Goal: Communication & Community: Answer question/provide support

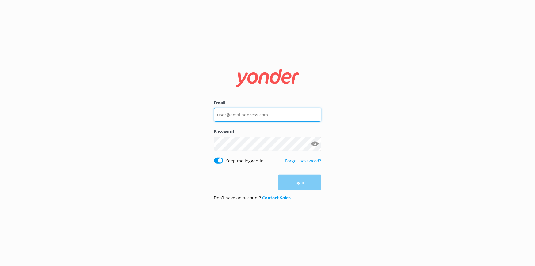
type input "nzinfo@ziptrek.com"
click at [296, 179] on div "Log in" at bounding box center [267, 181] width 107 height 15
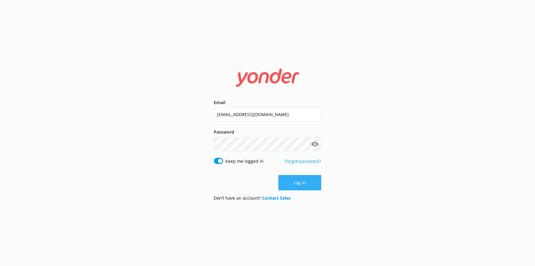
click at [317, 182] on button "Log in" at bounding box center [299, 182] width 43 height 15
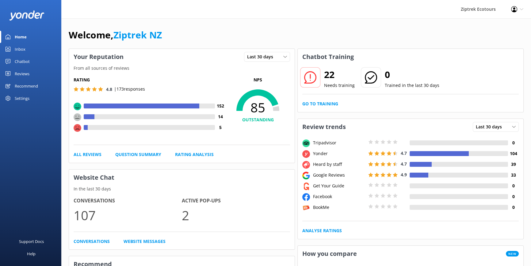
click at [20, 73] on div "Reviews" at bounding box center [22, 73] width 15 height 12
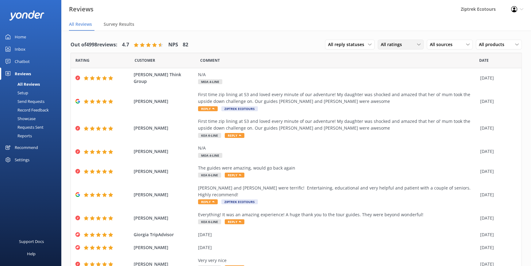
click at [385, 44] on span "All ratings" at bounding box center [393, 44] width 25 height 7
click at [387, 94] on div "Detractors" at bounding box center [401, 94] width 28 height 6
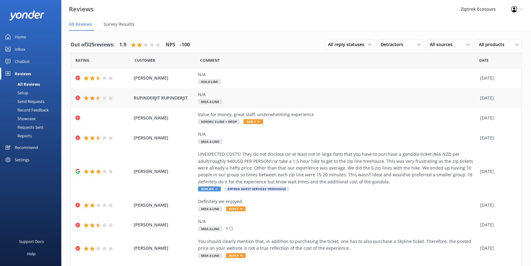
click at [290, 99] on div "N/A Moa 4-Line" at bounding box center [337, 98] width 279 height 14
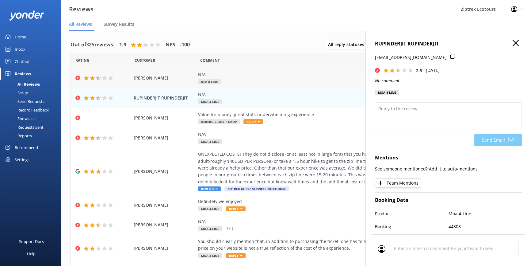
click at [214, 79] on span "Kea 6-Line" at bounding box center [209, 81] width 23 height 5
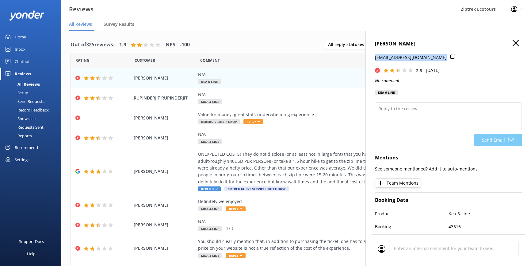
drag, startPoint x: 434, startPoint y: 57, endPoint x: 369, endPoint y: 52, distance: 65.5
click at [369, 52] on div "Yuke Xiang crayon-47-sirloin@icloud.com 2.5 Sat, 4th Oct 2025 No comment Kea 6-…" at bounding box center [449, 164] width 166 height 266
copy p "[EMAIL_ADDRESS][DOMAIN_NAME]"
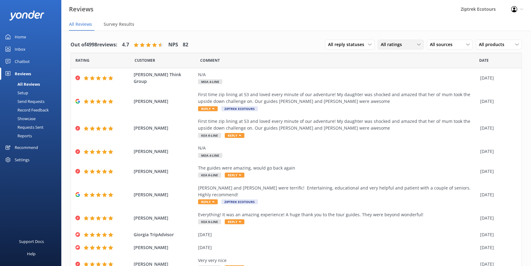
click at [410, 44] on div "All ratings" at bounding box center [400, 44] width 43 height 7
click at [394, 92] on div "Detractors" at bounding box center [401, 94] width 28 height 6
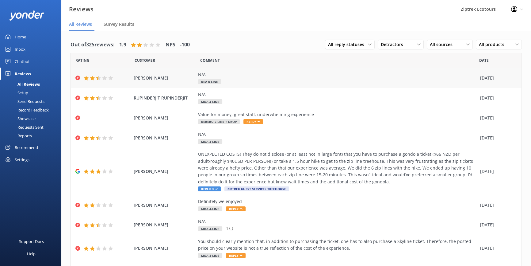
click at [492, 77] on div "[DATE]" at bounding box center [497, 78] width 34 height 7
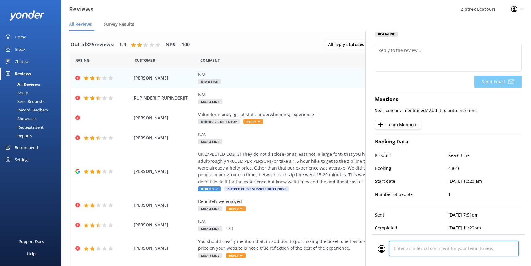
click at [413, 247] on div at bounding box center [448, 249] width 141 height 19
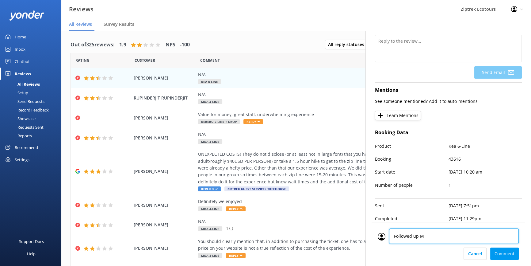
type textarea "Followed up MK"
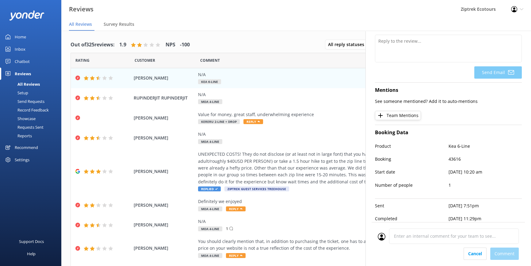
click at [506, 255] on div "Cancel Comment" at bounding box center [448, 253] width 141 height 12
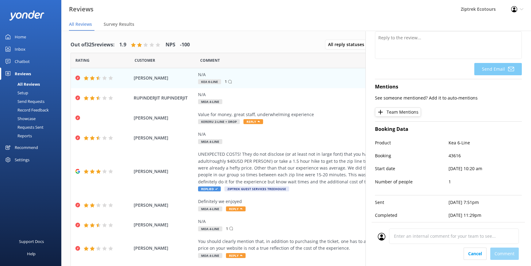
scroll to position [125, 0]
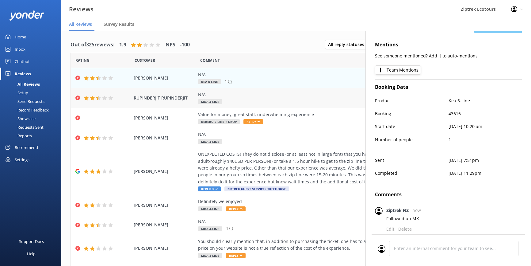
click at [245, 101] on div "N/A Moa 4-Line" at bounding box center [337, 98] width 279 height 14
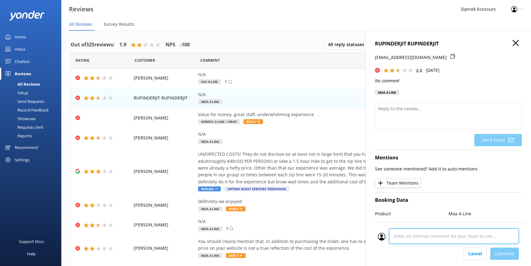
click at [452, 249] on div "Cancel Comment" at bounding box center [448, 244] width 153 height 44
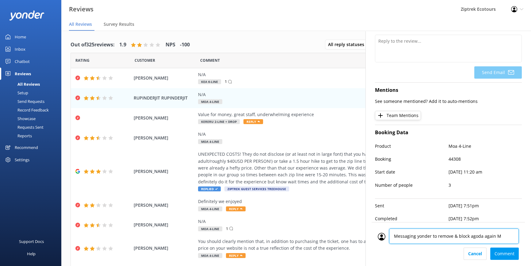
type textarea "Messaging yonder to remove & block agoda again MK"
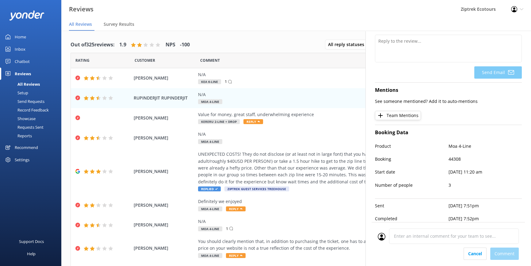
click at [507, 256] on div "Cancel Comment" at bounding box center [448, 253] width 141 height 12
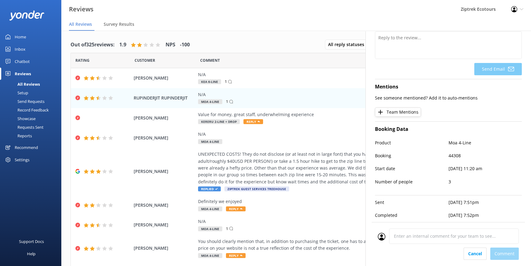
scroll to position [125, 0]
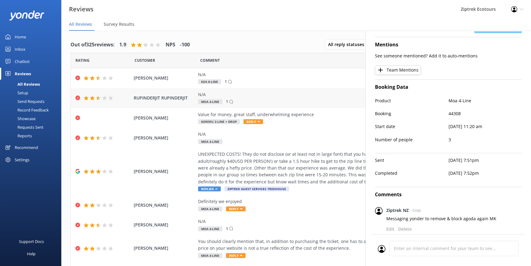
click at [257, 100] on div "N/A Moa 4-Line 1" at bounding box center [337, 98] width 279 height 14
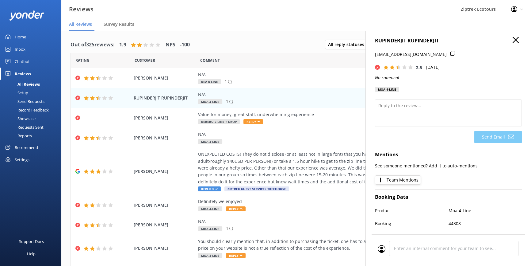
scroll to position [0, 0]
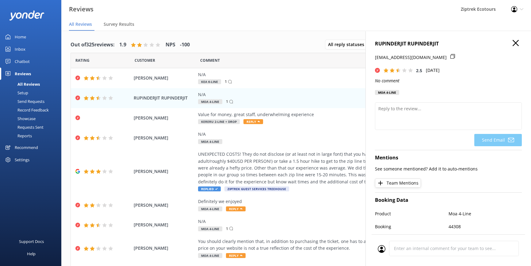
click at [513, 41] on use "button" at bounding box center [516, 43] width 6 height 6
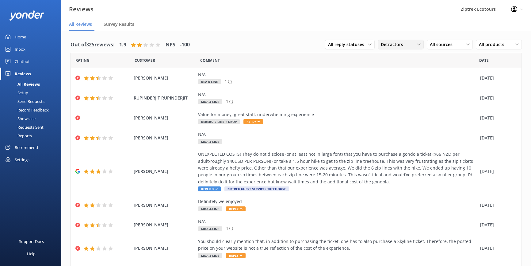
click at [396, 43] on span "Detractors" at bounding box center [394, 44] width 26 height 7
click at [393, 82] on div "Passives" at bounding box center [399, 82] width 24 height 6
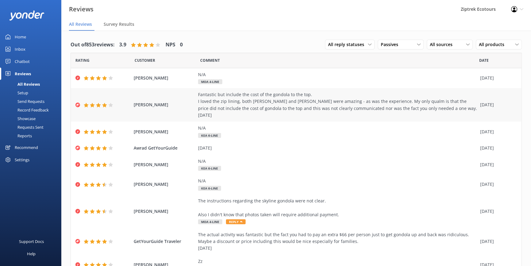
click at [356, 96] on div "Fantastic but include the cost of the gondola to the top. I loved the zip linin…" at bounding box center [337, 105] width 279 height 28
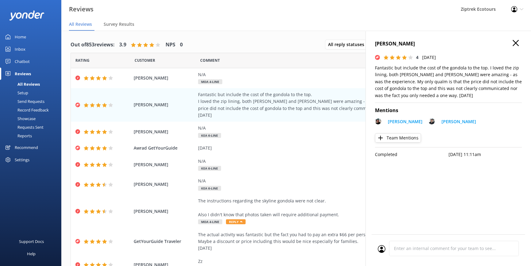
click at [518, 44] on icon "button" at bounding box center [516, 43] width 6 height 6
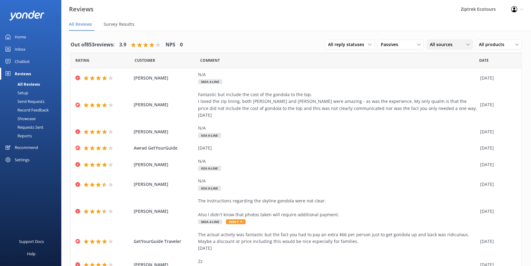
click at [435, 43] on span "All sources" at bounding box center [443, 44] width 26 height 7
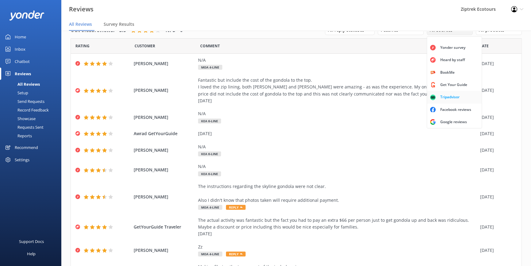
scroll to position [28, 0]
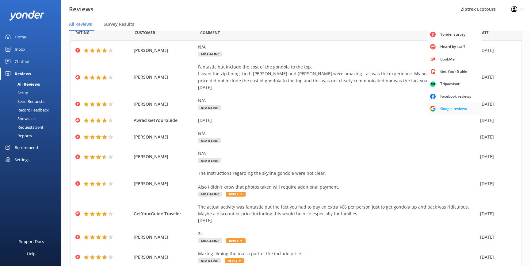
click at [448, 107] on div "Google reviews" at bounding box center [454, 108] width 36 height 6
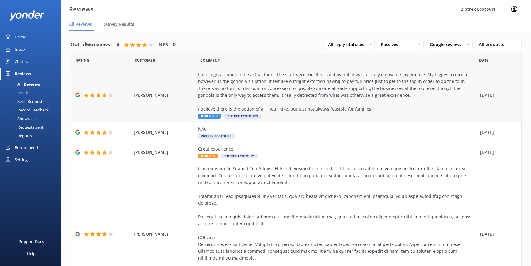
click at [350, 98] on div "I had a great time on the actual tour – the staff were excellent, and overall i…" at bounding box center [337, 91] width 279 height 41
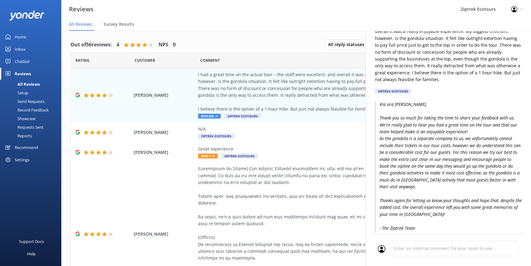
scroll to position [56, 0]
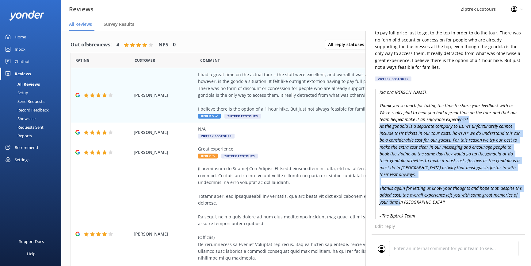
drag, startPoint x: 440, startPoint y: 201, endPoint x: 377, endPoint y: 127, distance: 97.7
click at [377, 127] on p "Kia ora [PERSON_NAME], Thank you so much for taking the time to share your feed…" at bounding box center [448, 154] width 147 height 130
copy p "As the gondola is a separate company to us, we unfortunately cannot include the…"
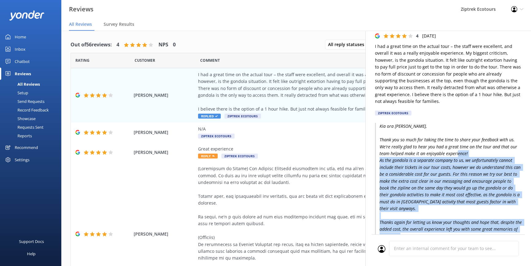
scroll to position [0, 0]
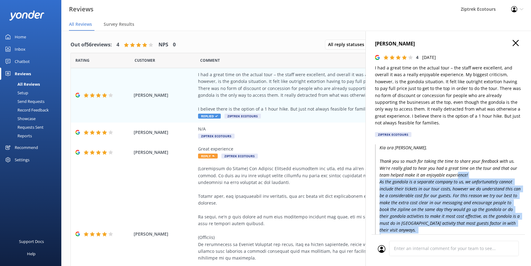
click at [513, 43] on icon "button" at bounding box center [516, 43] width 6 height 6
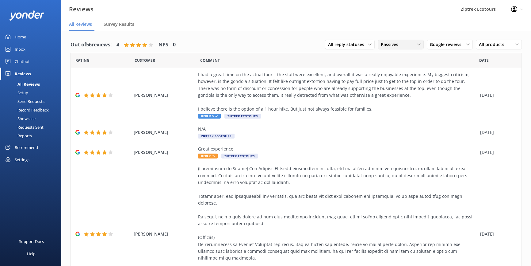
click at [381, 42] on span "Passives" at bounding box center [391, 44] width 21 height 7
click at [400, 61] on link "All ratings" at bounding box center [405, 57] width 55 height 12
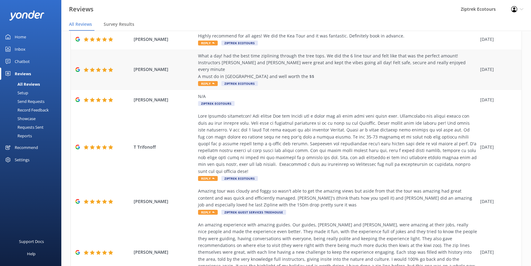
scroll to position [117, 0]
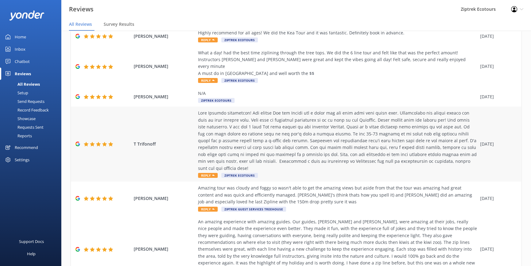
click at [206, 173] on span "Reply" at bounding box center [208, 175] width 20 height 5
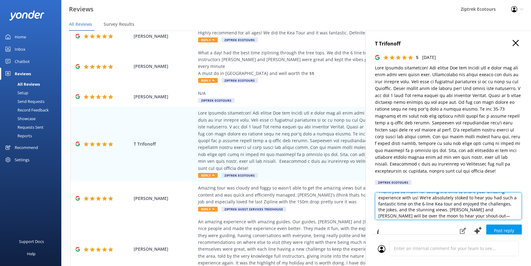
scroll to position [23, 0]
click at [424, 200] on textarea "Kia ora, Thank you so much for taking the time to share your amazing experience…" at bounding box center [448, 206] width 147 height 28
click at [453, 199] on textarea "Kia ora, Thank you so much for taking the time to share your amazing experience…" at bounding box center [448, 206] width 147 height 28
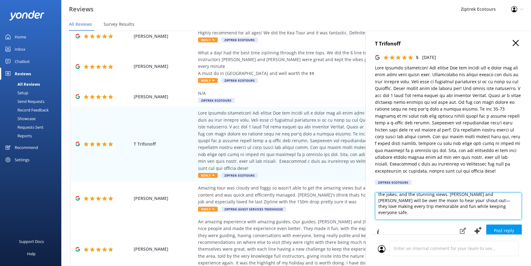
click at [448, 201] on textarea "Kia ora, Thank you so much for taking the time to share your amazing experience…" at bounding box center [448, 206] width 147 height 28
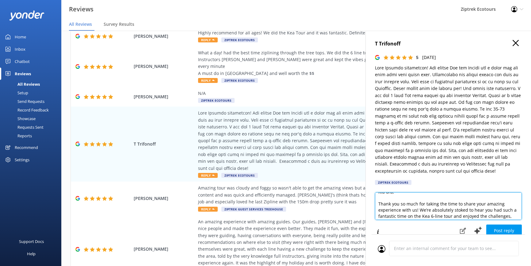
scroll to position [0, 0]
click at [391, 199] on textarea "Kia ora, Thank you so much for taking the time to share your amazing experience…" at bounding box center [448, 206] width 147 height 28
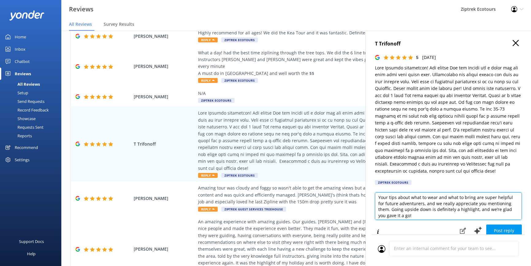
click at [421, 198] on textarea "Kia [PERSON_NAME], Thank you so much for taking the time to share your amazing …" at bounding box center [448, 206] width 147 height 28
click at [415, 212] on textarea "Kia [PERSON_NAME], Thank you so much for taking the time to share your amazing …" at bounding box center [448, 206] width 147 height 28
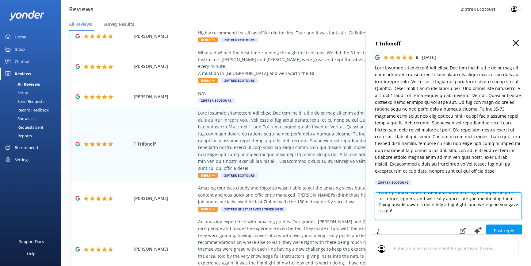
scroll to position [93, 0]
type textarea "Kia [PERSON_NAME], Thank you so much for taking the time to share your amazing …"
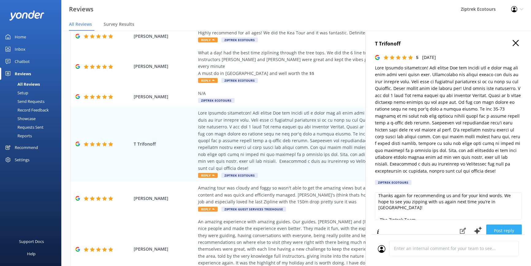
click at [499, 231] on button "Post reply" at bounding box center [504, 230] width 36 height 12
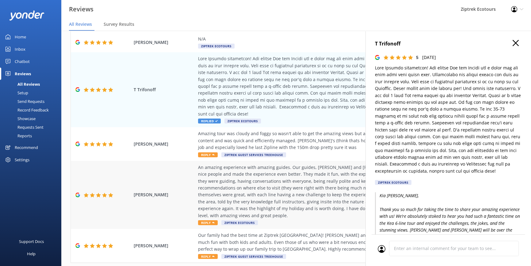
scroll to position [172, 0]
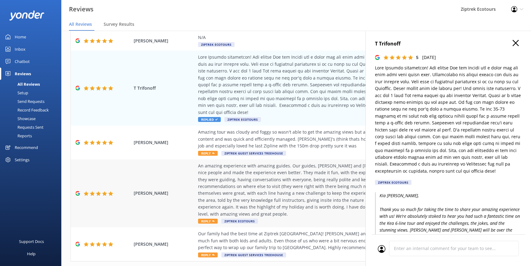
click at [203, 218] on span "Reply" at bounding box center [208, 220] width 20 height 5
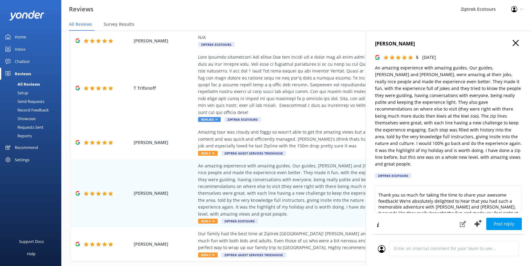
scroll to position [0, 0]
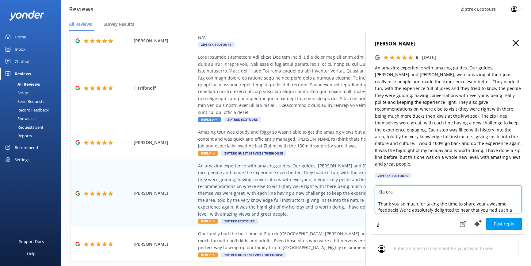
click at [392, 185] on textarea "Kia ora, Thank you so much for taking the time to share your awesome feedback! …" at bounding box center [448, 199] width 147 height 28
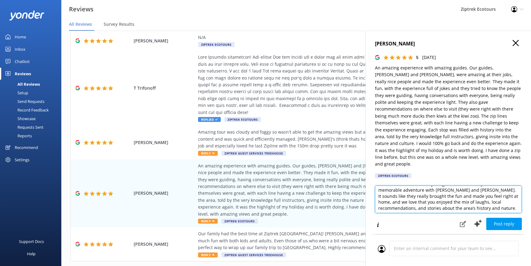
scroll to position [28, 0]
drag, startPoint x: 429, startPoint y: 193, endPoint x: 423, endPoint y: 187, distance: 8.2
click at [423, 187] on textarea "Kia ora [PERSON_NAME], Thank you so much for taking the time to share your awes…" at bounding box center [448, 199] width 147 height 28
click at [440, 193] on textarea "Kia ora [PERSON_NAME], Thank you so much for taking the time to share your awes…" at bounding box center [448, 199] width 147 height 28
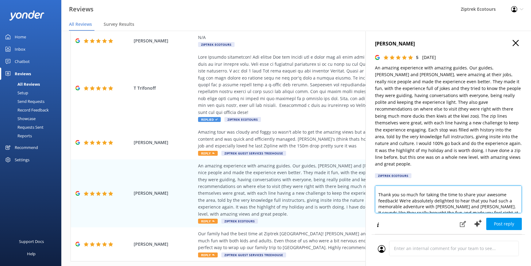
drag, startPoint x: 465, startPoint y: 182, endPoint x: 466, endPoint y: 200, distance: 17.5
click at [466, 200] on textarea "Kia ora [PERSON_NAME], Thank you so much for taking the time to share your awes…" at bounding box center [448, 199] width 147 height 28
drag, startPoint x: 401, startPoint y: 194, endPoint x: 379, endPoint y: 195, distance: 22.4
click at [379, 195] on textarea "Kia ora [PERSON_NAME], Thank you so much for taking the time to share your awes…" at bounding box center [448, 199] width 147 height 28
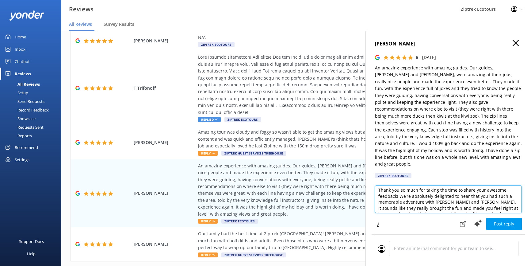
drag, startPoint x: 422, startPoint y: 195, endPoint x: 378, endPoint y: 194, distance: 44.5
click at [378, 194] on textarea "Kia ora [PERSON_NAME], Thank you so much for taking the time to share your awes…" at bounding box center [448, 199] width 147 height 28
click at [404, 195] on textarea "Kia ora [PERSON_NAME], Thank you so much for taking the time to share your awes…" at bounding box center [448, 199] width 147 height 28
drag, startPoint x: 381, startPoint y: 196, endPoint x: 478, endPoint y: 184, distance: 97.6
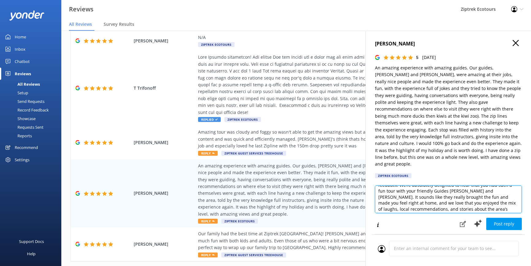
click at [478, 185] on textarea "Kia ora [PERSON_NAME], Thank you so much for taking the time to share your awes…" at bounding box center [448, 199] width 147 height 28
drag, startPoint x: 465, startPoint y: 194, endPoint x: 458, endPoint y: 194, distance: 6.7
click at [458, 194] on textarea "Kia ora [PERSON_NAME], Thank you so much for taking the time to share your awes…" at bounding box center [448, 199] width 147 height 28
drag, startPoint x: 429, startPoint y: 200, endPoint x: 472, endPoint y: 196, distance: 42.8
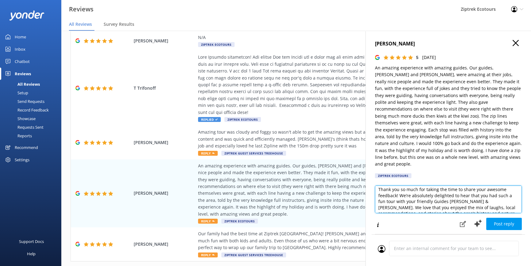
click at [472, 196] on textarea "Kia ora [PERSON_NAME], Thank you so much for taking the time to share your awes…" at bounding box center [448, 199] width 147 height 28
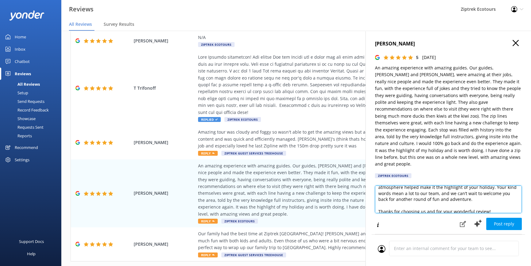
scroll to position [52, 0]
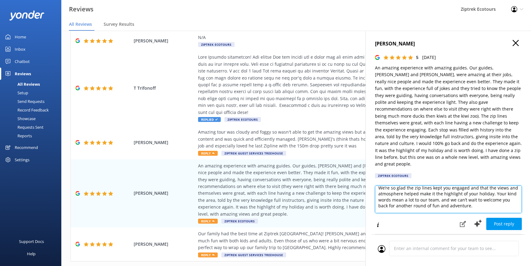
drag, startPoint x: 502, startPoint y: 198, endPoint x: 380, endPoint y: 193, distance: 122.1
click at [380, 193] on textarea "Kia ora [PERSON_NAME], Thank you so much for taking the time to share your awes…" at bounding box center [448, 199] width 147 height 28
drag, startPoint x: 500, startPoint y: 199, endPoint x: 371, endPoint y: 192, distance: 129.3
click at [371, 192] on div "[PERSON_NAME] 5 [DATE] An amazing experience with amazing guides. Our guides, […" at bounding box center [449, 164] width 166 height 266
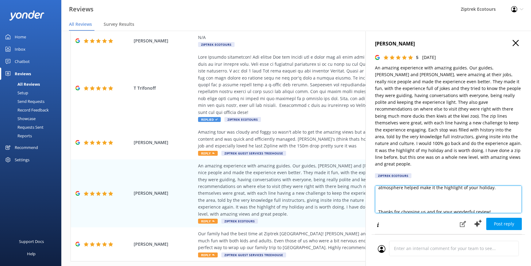
scroll to position [64, 0]
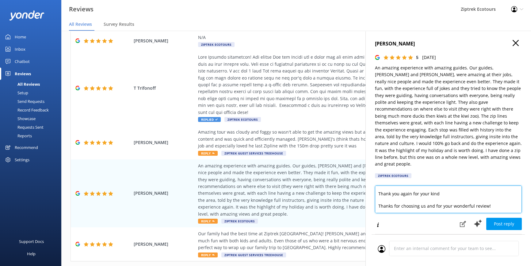
drag, startPoint x: 500, startPoint y: 198, endPoint x: 443, endPoint y: 191, distance: 57.4
click at [443, 191] on textarea "Kia ora [PERSON_NAME], Thank you so much for taking the time to share your awes…" at bounding box center [448, 199] width 147 height 28
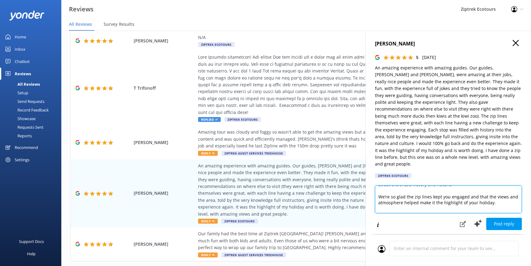
scroll to position [42, 0]
drag, startPoint x: 396, startPoint y: 191, endPoint x: 391, endPoint y: 192, distance: 4.9
click at [391, 192] on textarea "Kia ora [PERSON_NAME], Thank you so much for taking the time to share your awes…" at bounding box center [448, 199] width 147 height 28
click at [503, 197] on textarea "Kia ora [PERSON_NAME], Thank you so much for taking the time to share your awes…" at bounding box center [448, 199] width 147 height 28
click at [378, 191] on textarea "Kia ora [PERSON_NAME], Thank you so much for taking the time to share your awes…" at bounding box center [448, 199] width 147 height 28
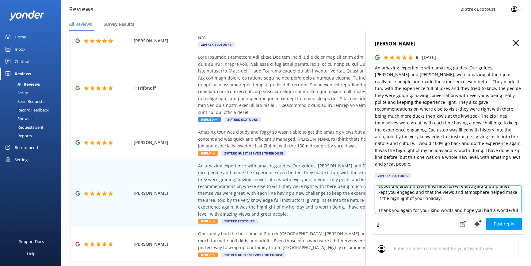
scroll to position [36, 0]
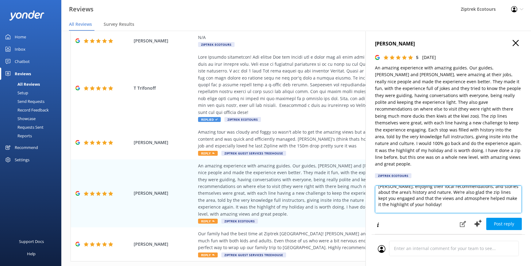
click at [415, 186] on textarea "Kia ora [PERSON_NAME], Thank you so much for taking the time to share your awes…" at bounding box center [448, 199] width 147 height 28
click at [435, 185] on textarea "Kia ora [PERSON_NAME], Thank you so much for taking the time to share your awes…" at bounding box center [448, 199] width 147 height 28
click at [474, 186] on textarea "Kia ora [PERSON_NAME], Thank you so much for taking the time to share your awes…" at bounding box center [448, 199] width 147 height 28
drag, startPoint x: 405, startPoint y: 192, endPoint x: 450, endPoint y: 184, distance: 46.3
click at [450, 185] on textarea "Kia ora [PERSON_NAME], Thank you so much for taking the time to share your awes…" at bounding box center [448, 199] width 147 height 28
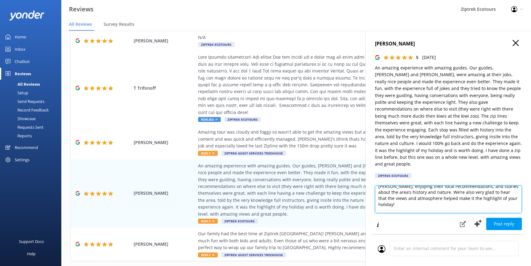
click at [466, 186] on textarea "Kia ora [PERSON_NAME], Thank you so much for taking the time to share your awes…" at bounding box center [448, 199] width 147 height 28
click at [378, 192] on textarea "Kia ora [PERSON_NAME], Thank you so much for taking the time to share your awes…" at bounding box center [448, 199] width 147 height 28
click at [509, 191] on textarea "Kia ora [PERSON_NAME], Thank you so much for taking the time to share your awes…" at bounding box center [448, 199] width 147 height 28
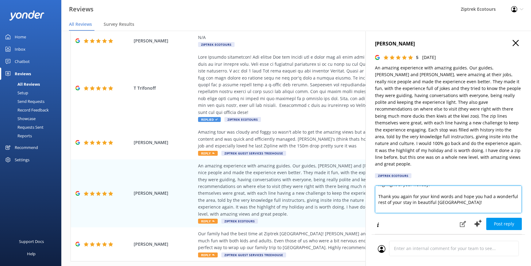
scroll to position [57, 0]
type textarea "Kia ora [PERSON_NAME], Thank you so much for taking the time to share your awes…"
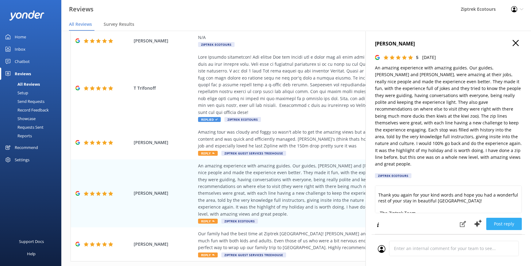
click at [493, 217] on button "Post reply" at bounding box center [504, 223] width 36 height 12
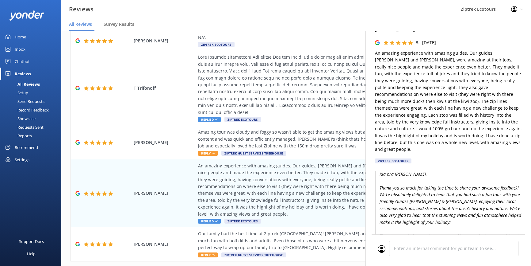
scroll to position [0, 0]
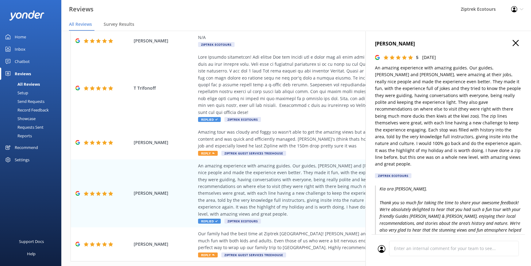
click at [513, 44] on icon "button" at bounding box center [516, 43] width 6 height 6
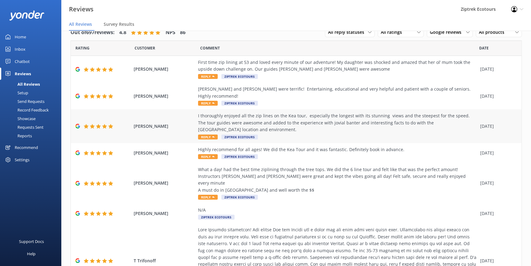
click at [210, 134] on span "Reply" at bounding box center [208, 136] width 20 height 5
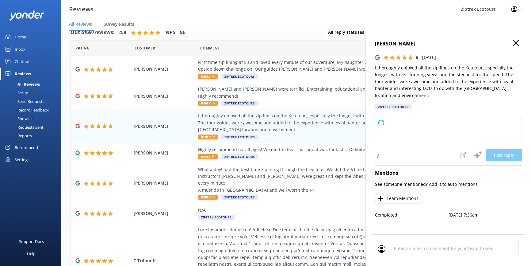
type textarea "Kia ora, Thank you so much for taking the time to share your experience on the …"
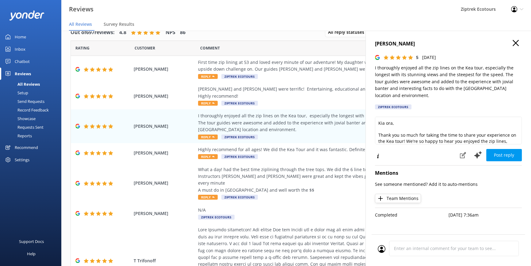
click at [518, 43] on icon "button" at bounding box center [516, 43] width 6 height 6
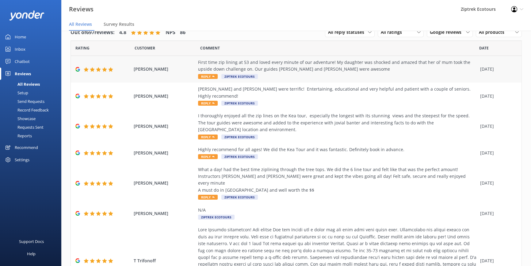
click at [332, 70] on div "First time zip lining at 53 and loved every minute of our adventure! My daughte…" at bounding box center [337, 66] width 279 height 14
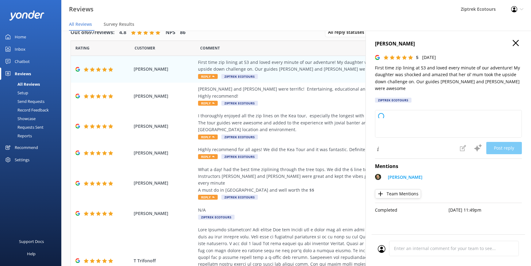
type textarea "Kia ora, Thank you so much for sharing your experience with us! We’re so happy …"
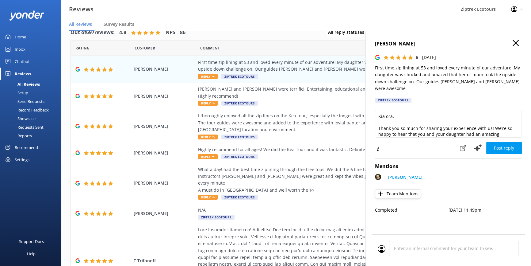
click at [514, 41] on use "button" at bounding box center [516, 43] width 6 height 6
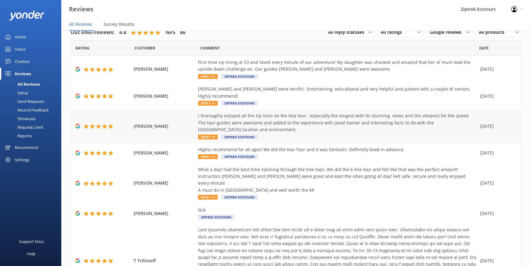
click at [285, 112] on div "I thoroughly enjoyed all the zip lines on the Kea tour, especially the longest …" at bounding box center [337, 122] width 279 height 21
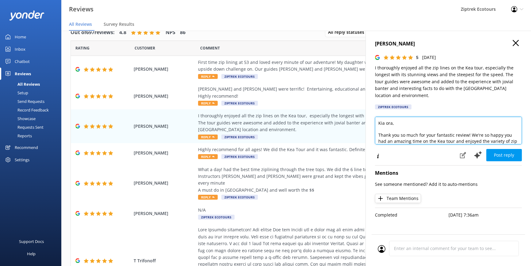
click at [393, 123] on textarea "Kia ora, Thank you so much for your fantastic review! We're so happy you had an…" at bounding box center [448, 131] width 147 height 28
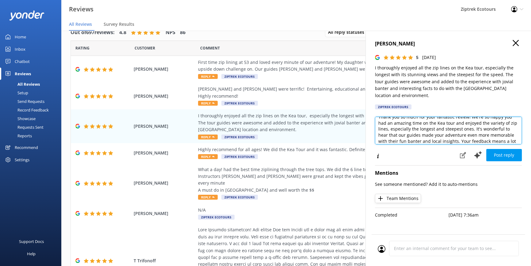
scroll to position [19, 0]
click at [443, 121] on textarea "Kia ora [PERSON_NAME], Thank you so much for your fantastic review! We're so ha…" at bounding box center [448, 131] width 147 height 28
drag, startPoint x: 476, startPoint y: 127, endPoint x: 458, endPoint y: 122, distance: 18.1
click at [458, 122] on textarea "Kia ora [PERSON_NAME], Thank you so much for your fantastic review! We're so ha…" at bounding box center [448, 131] width 147 height 28
drag, startPoint x: 423, startPoint y: 134, endPoint x: 507, endPoint y: 123, distance: 84.4
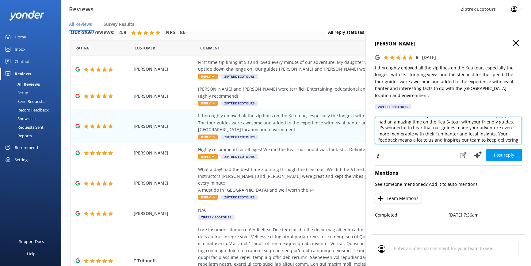
click at [507, 123] on textarea "Kia ora [PERSON_NAME], Thank you so much for your fantastic review! We're so ha…" at bounding box center [448, 131] width 147 height 28
click at [464, 128] on textarea "Kia ora [PERSON_NAME], Thank you so much for your fantastic review! We're so ha…" at bounding box center [448, 131] width 147 height 28
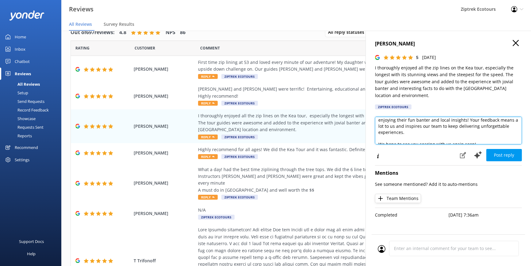
drag, startPoint x: 466, startPoint y: 120, endPoint x: 469, endPoint y: 130, distance: 11.0
click at [469, 130] on textarea "Kia ora [PERSON_NAME], Thank you so much for your fantastic review! We're so ha…" at bounding box center [448, 131] width 147 height 28
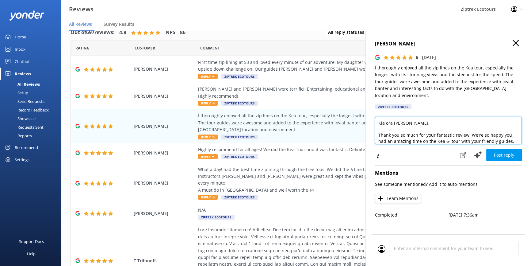
drag, startPoint x: 469, startPoint y: 135, endPoint x: 375, endPoint y: 134, distance: 94.1
click at [375, 134] on textarea "Kia ora [PERSON_NAME], Thank you so much for your fantastic review! We're so ha…" at bounding box center [448, 131] width 147 height 28
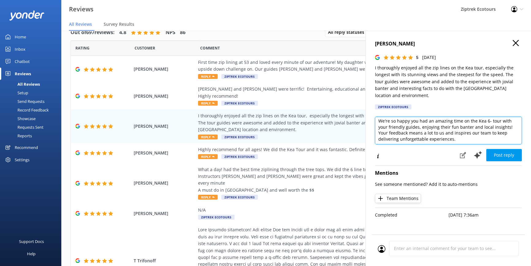
scroll to position [18, 0]
drag, startPoint x: 455, startPoint y: 135, endPoint x: 367, endPoint y: 126, distance: 87.8
click at [367, 126] on div "[PERSON_NAME] 5 [DATE] I thoroughly enjoyed all the zip lines on the Kea tour, …" at bounding box center [449, 164] width 166 height 266
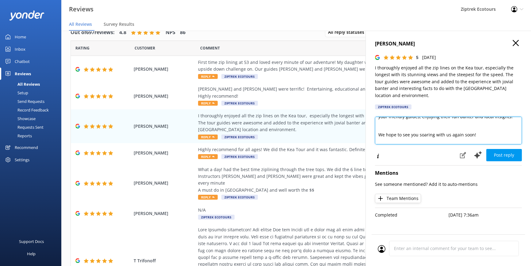
drag, startPoint x: 478, startPoint y: 135, endPoint x: 383, endPoint y: 126, distance: 95.5
click at [383, 126] on textarea "Kia ora [PERSON_NAME], We're so happy you had an amazing time on the Kea 6- tou…" at bounding box center [448, 131] width 147 height 28
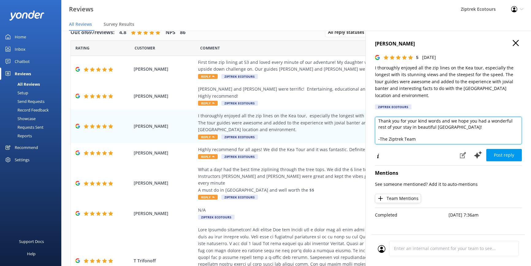
scroll to position [33, 0]
type textarea "Kia ora [PERSON_NAME], We're so happy you had an amazing time on the Kea 6- tou…"
click at [502, 154] on button "Post reply" at bounding box center [504, 155] width 36 height 12
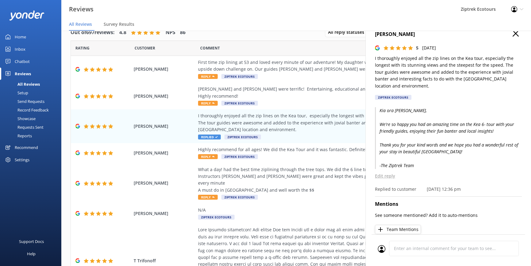
scroll to position [0, 0]
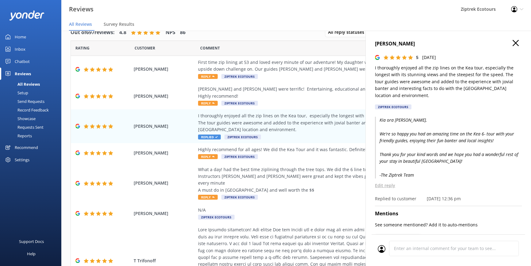
click at [513, 44] on icon "button" at bounding box center [516, 43] width 6 height 6
